Goal: Task Accomplishment & Management: Use online tool/utility

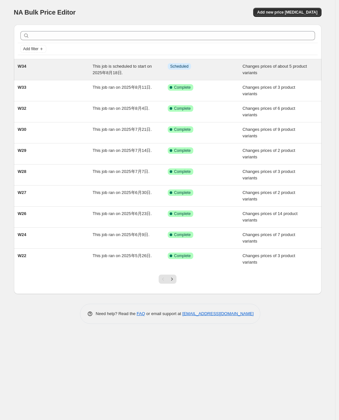
click at [147, 68] on span "This job is scheduled to start on 2025年8月18日." at bounding box center [122, 69] width 59 height 11
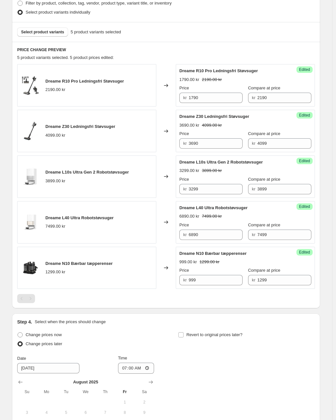
scroll to position [216, 0]
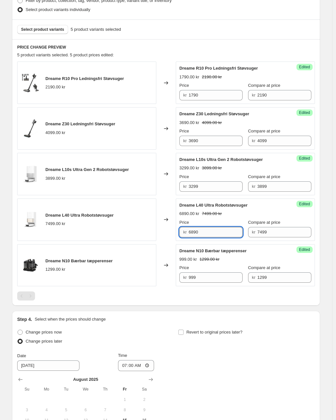
click at [206, 230] on input "6890" at bounding box center [216, 232] width 54 height 10
drag, startPoint x: 207, startPoint y: 231, endPoint x: 183, endPoint y: 228, distance: 24.5
click at [183, 228] on div "kr 6890" at bounding box center [210, 232] width 63 height 10
click at [208, 226] on div "Price kr 6890" at bounding box center [210, 228] width 63 height 18
drag, startPoint x: 208, startPoint y: 231, endPoint x: 191, endPoint y: 228, distance: 17.9
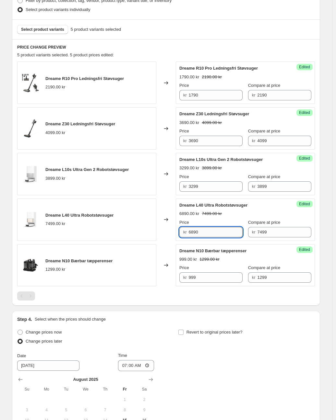
click at [191, 228] on input "6890" at bounding box center [216, 232] width 54 height 10
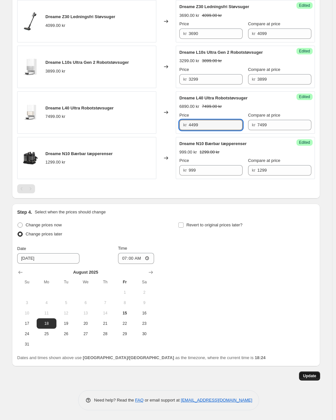
type input "4499"
click at [311, 374] on span "Update" at bounding box center [309, 376] width 13 height 5
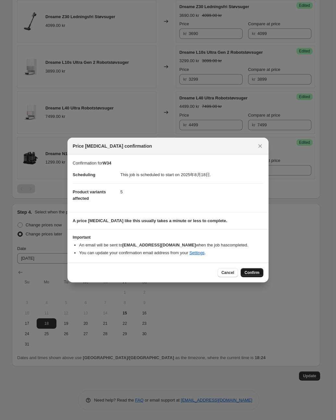
click at [253, 271] on span "Confirm" at bounding box center [251, 272] width 15 height 5
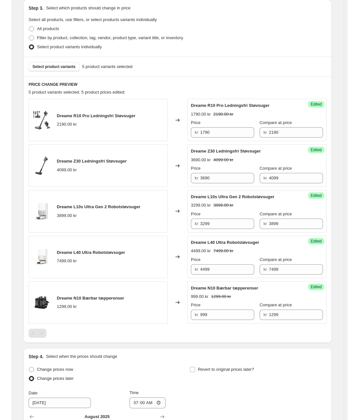
scroll to position [143, 0]
